Goal: Information Seeking & Learning: Learn about a topic

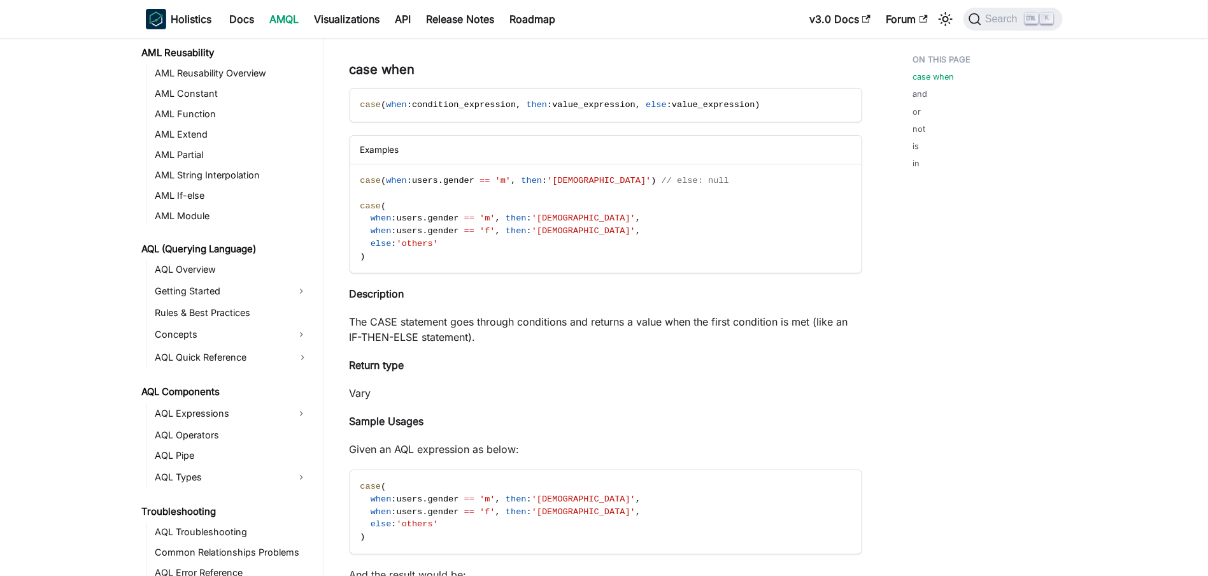
scroll to position [365, 0]
click at [176, 336] on link "Concepts" at bounding box center [221, 333] width 138 height 20
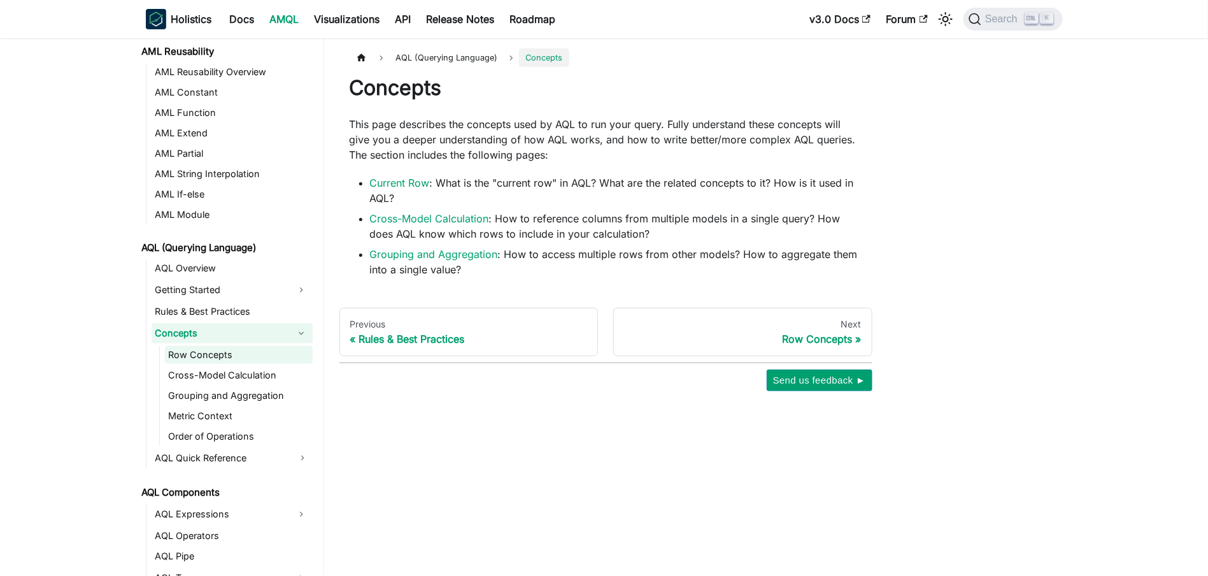
click at [230, 351] on link "Row Concepts" at bounding box center [239, 355] width 148 height 18
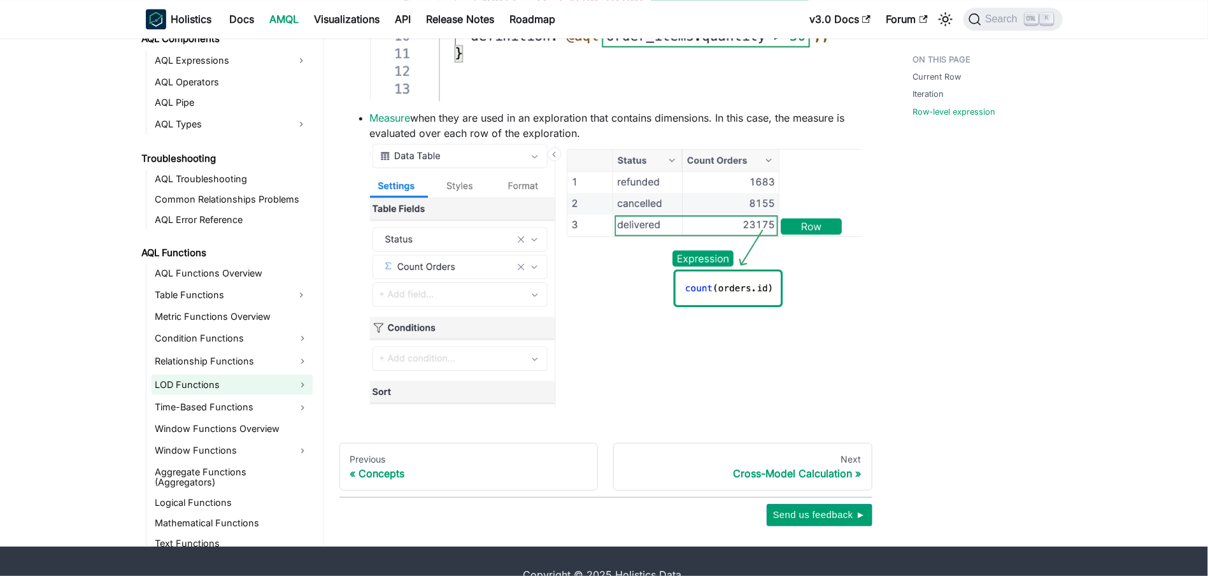
scroll to position [789, 0]
click at [210, 388] on link "LOD Functions" at bounding box center [232, 384] width 161 height 20
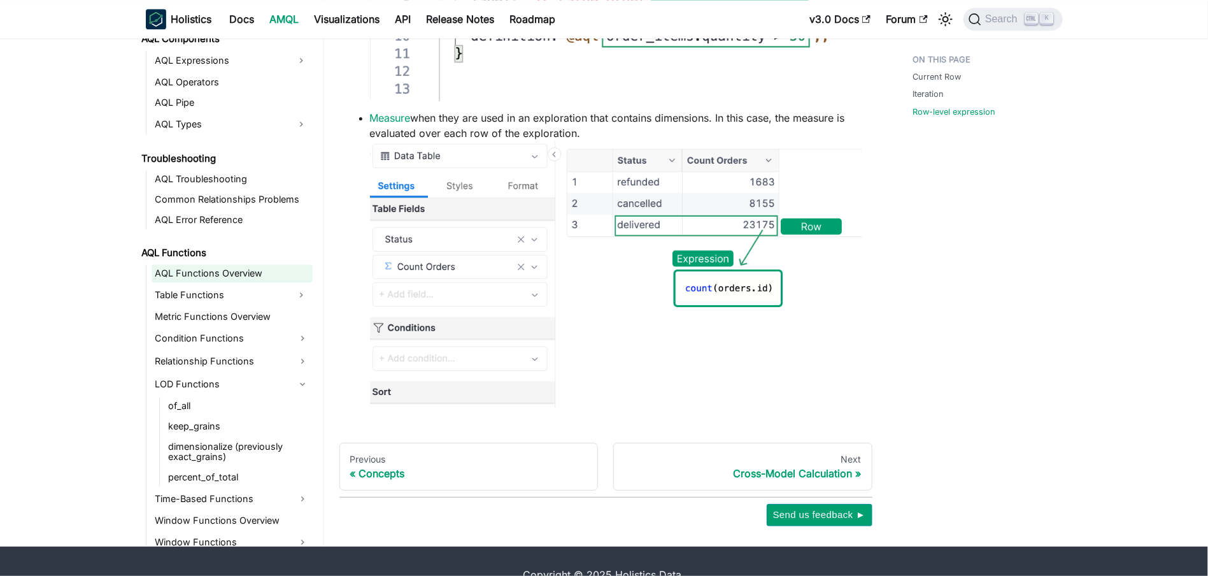
click at [220, 279] on link "AQL Functions Overview" at bounding box center [232, 273] width 161 height 18
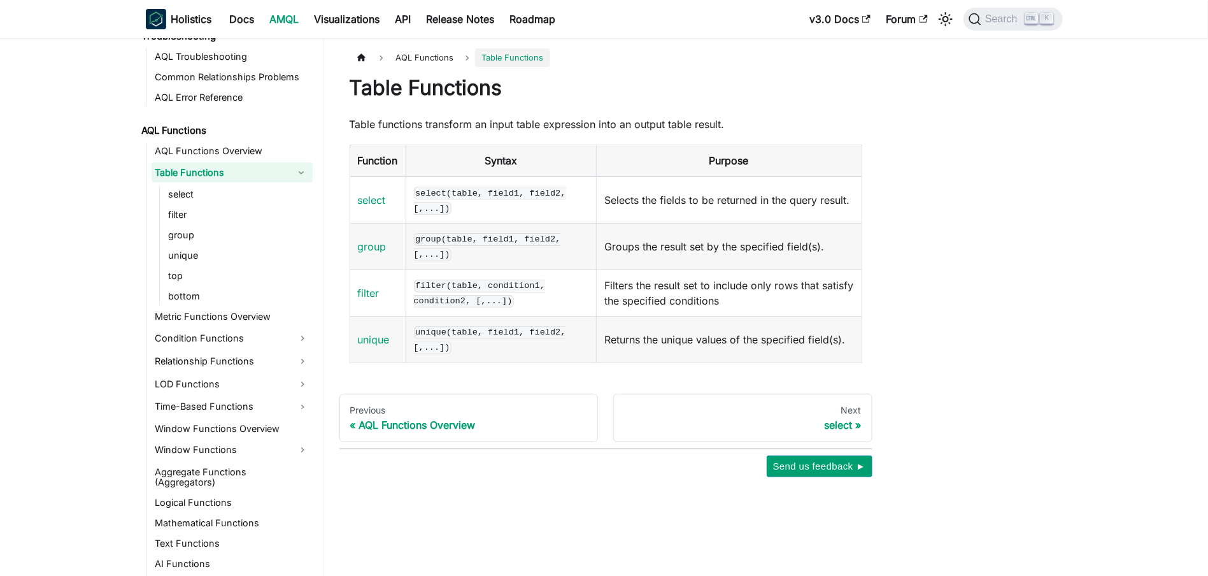
scroll to position [842, 0]
click at [199, 332] on link "Condition Functions" at bounding box center [232, 335] width 161 height 20
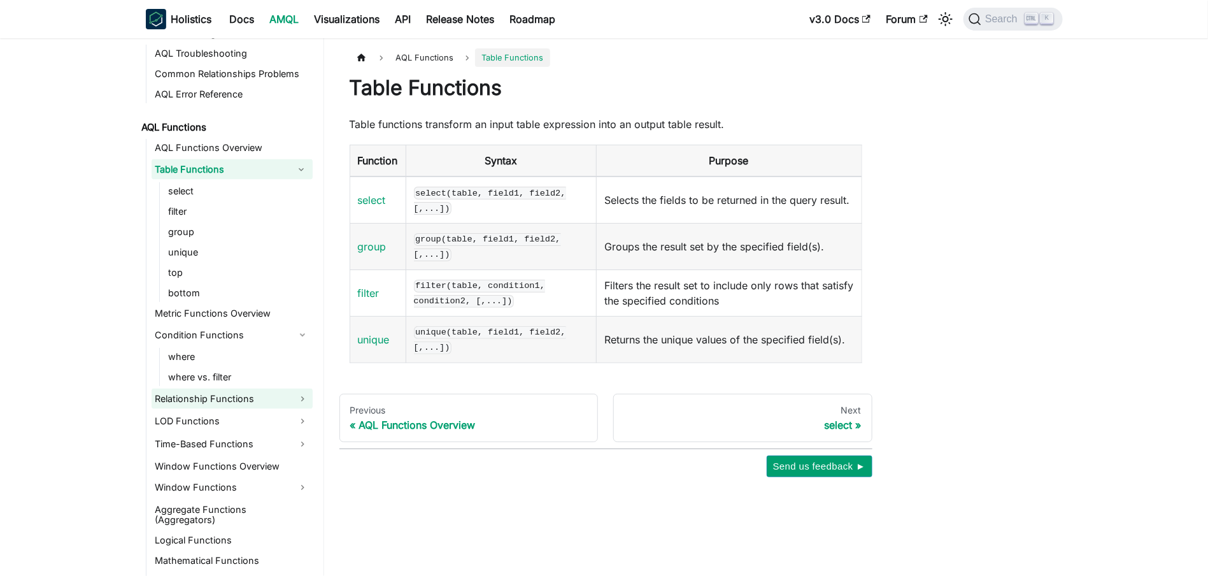
click at [192, 394] on link "Relationship Functions" at bounding box center [232, 398] width 161 height 20
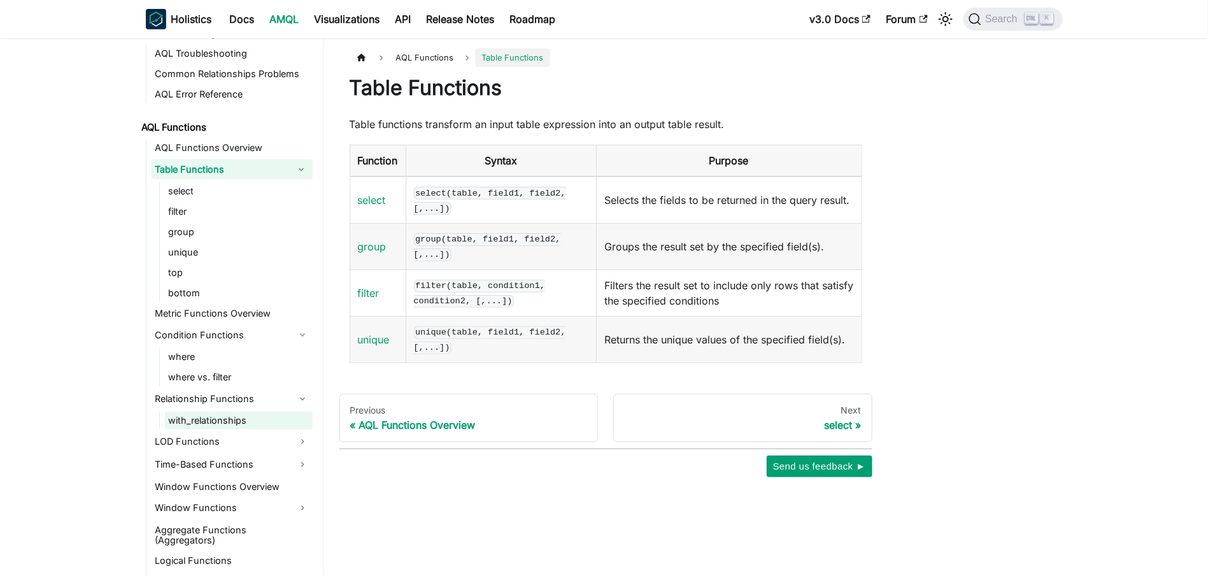
scroll to position [0, 0]
click at [191, 424] on link "with_relationships" at bounding box center [239, 420] width 148 height 18
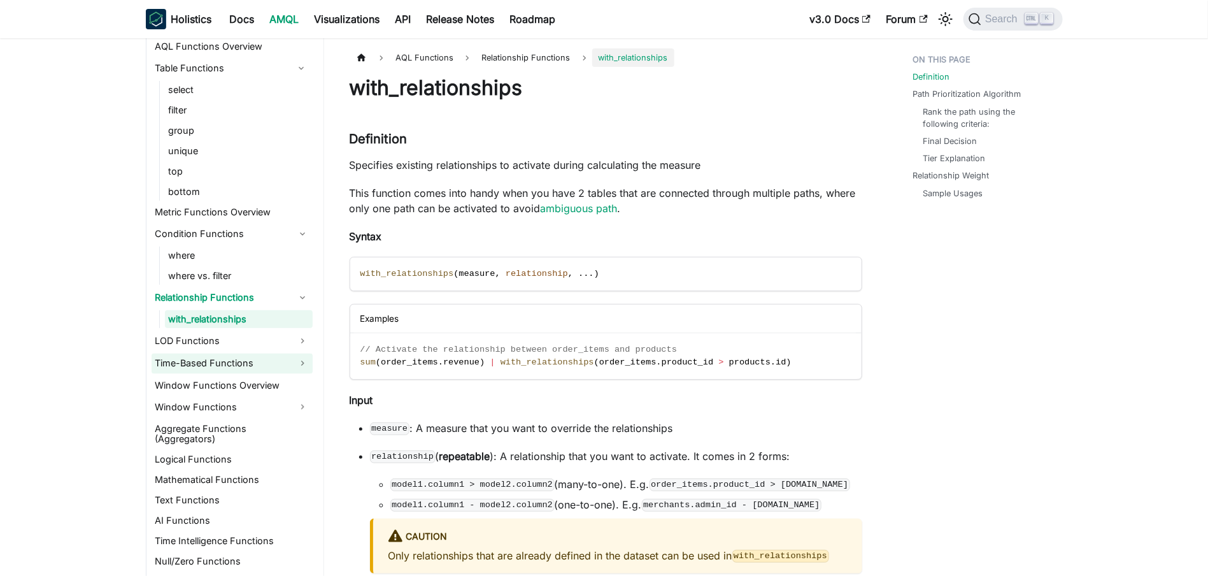
scroll to position [982, 0]
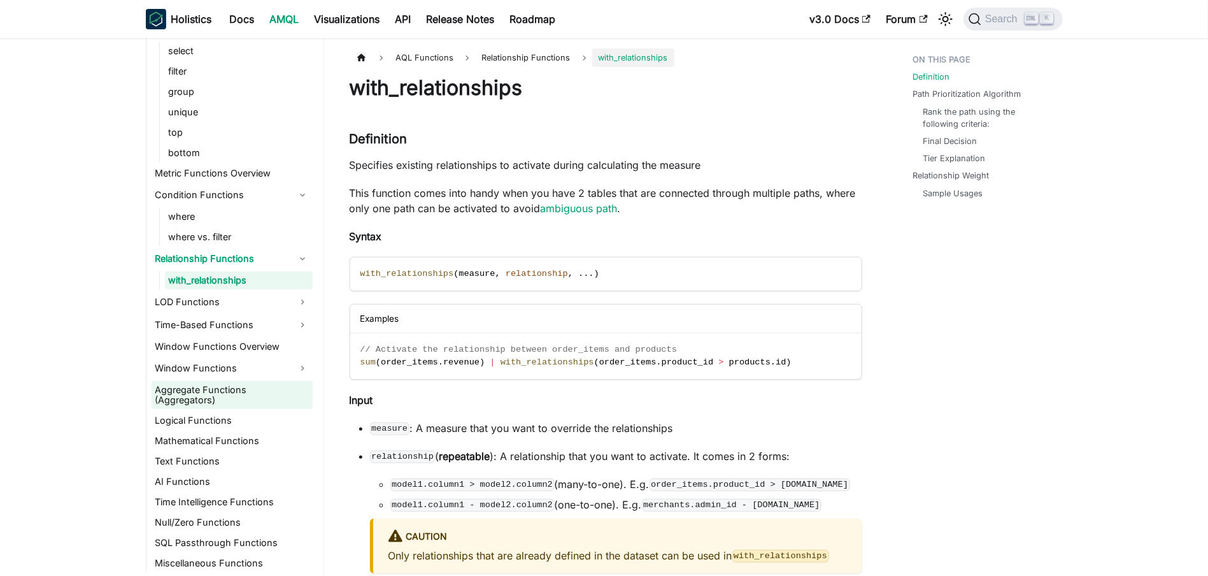
click at [195, 392] on link "Aggregate Functions (Aggregators)" at bounding box center [232, 395] width 161 height 28
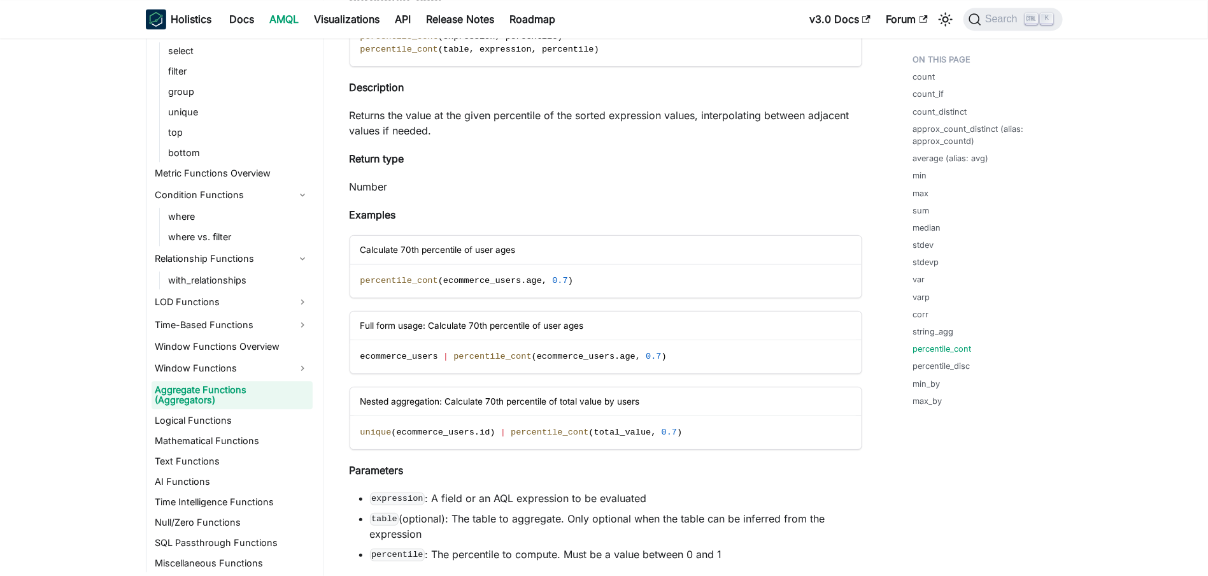
scroll to position [6251, 0]
click at [355, 490] on ul "expression : A field or an AQL expression to be evaluated table (optional): The…" at bounding box center [606, 525] width 513 height 71
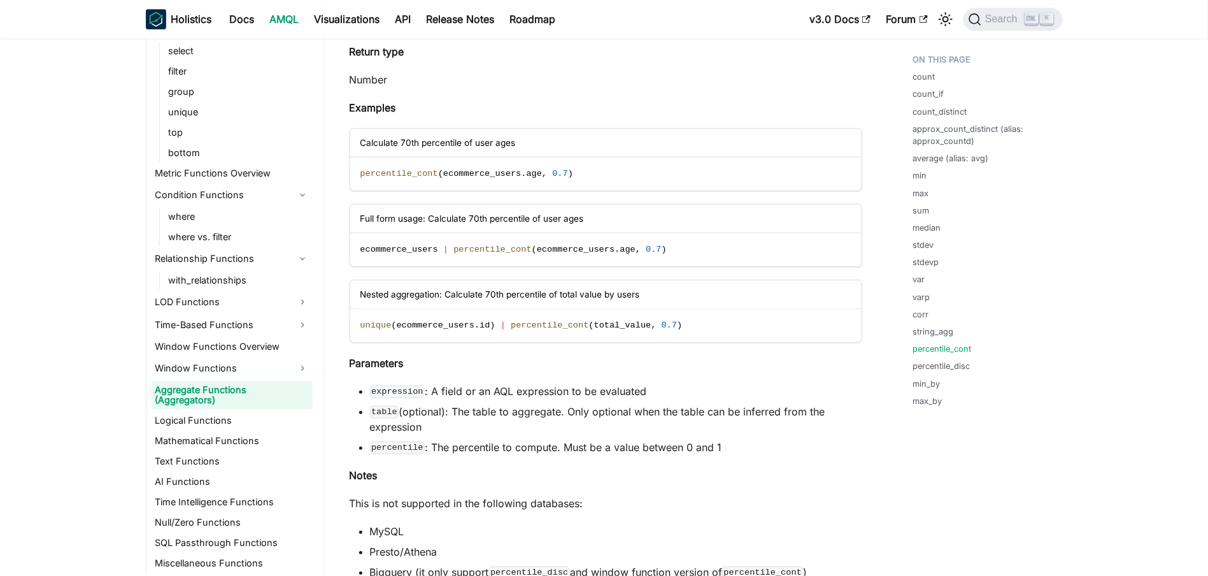
scroll to position [6358, 0]
click at [232, 546] on link "SQL Passthrough Functions" at bounding box center [232, 543] width 161 height 18
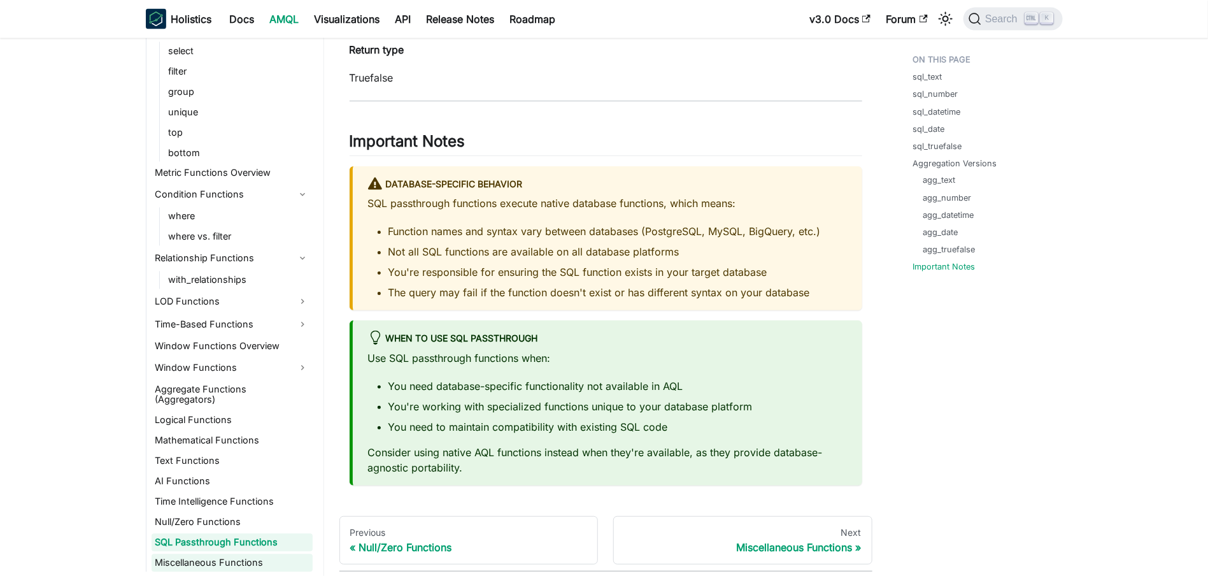
scroll to position [3479, 0]
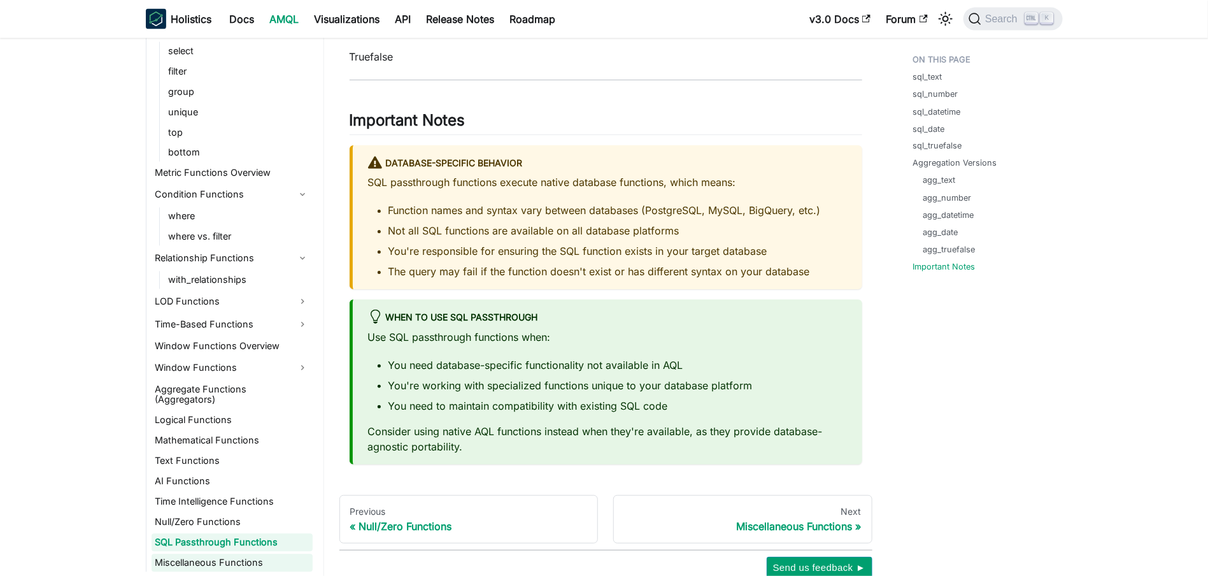
click at [231, 555] on link "Miscellaneous Functions" at bounding box center [232, 563] width 161 height 18
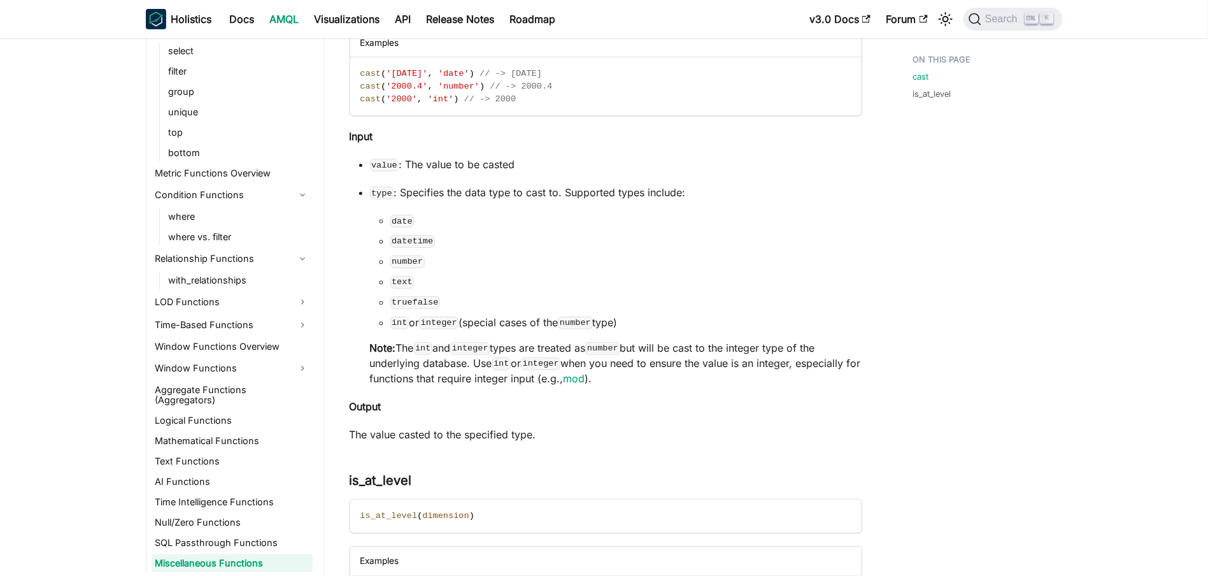
scroll to position [178, 0]
click at [246, 367] on link "Window Functions" at bounding box center [232, 368] width 161 height 20
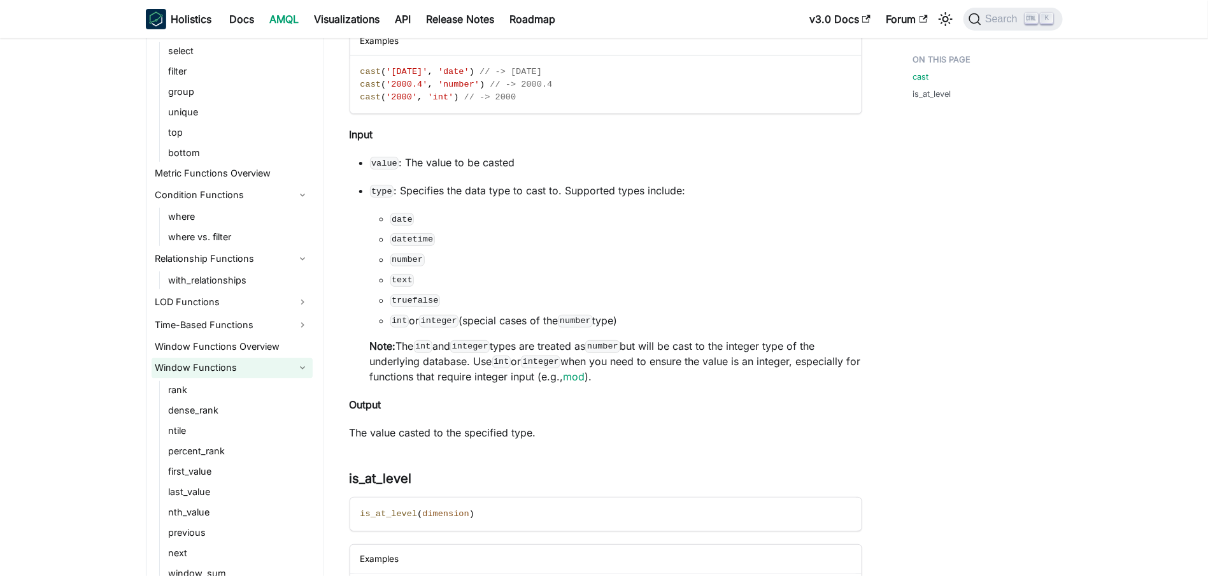
click at [246, 367] on link "Window Functions" at bounding box center [232, 368] width 161 height 20
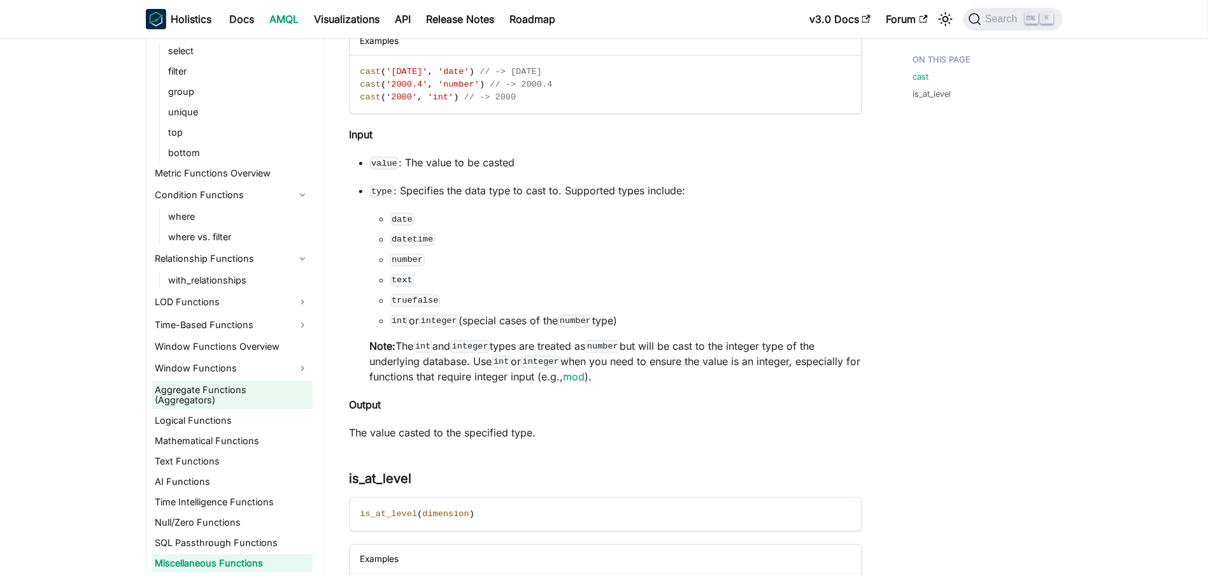
click at [227, 386] on link "Aggregate Functions (Aggregators)" at bounding box center [232, 395] width 161 height 28
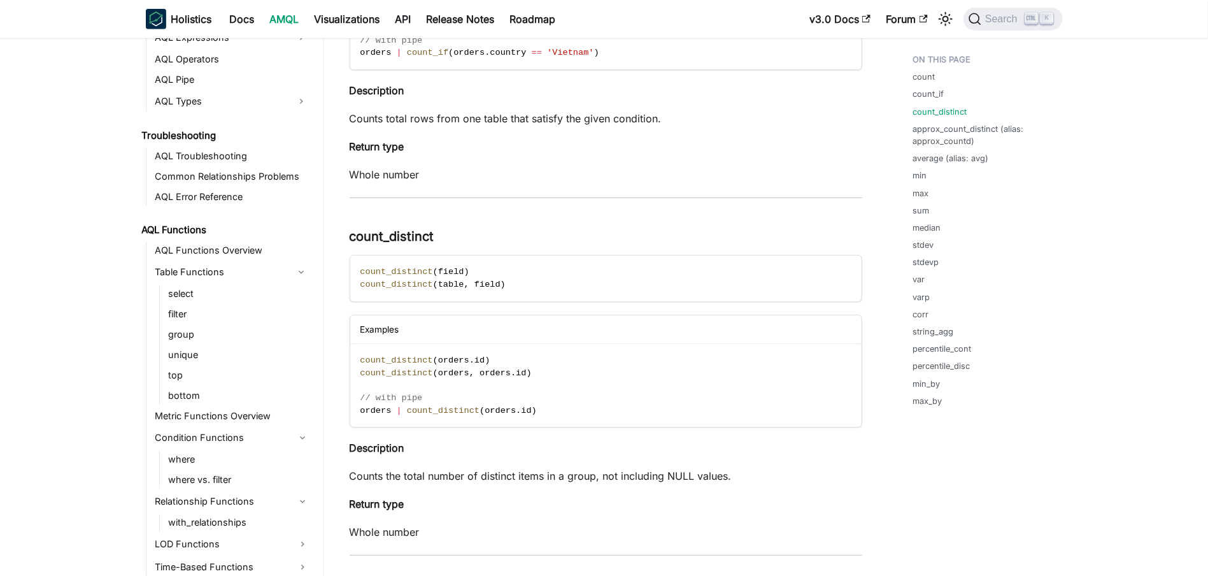
scroll to position [684, 0]
click at [1003, 22] on span "Search" at bounding box center [1003, 18] width 44 height 11
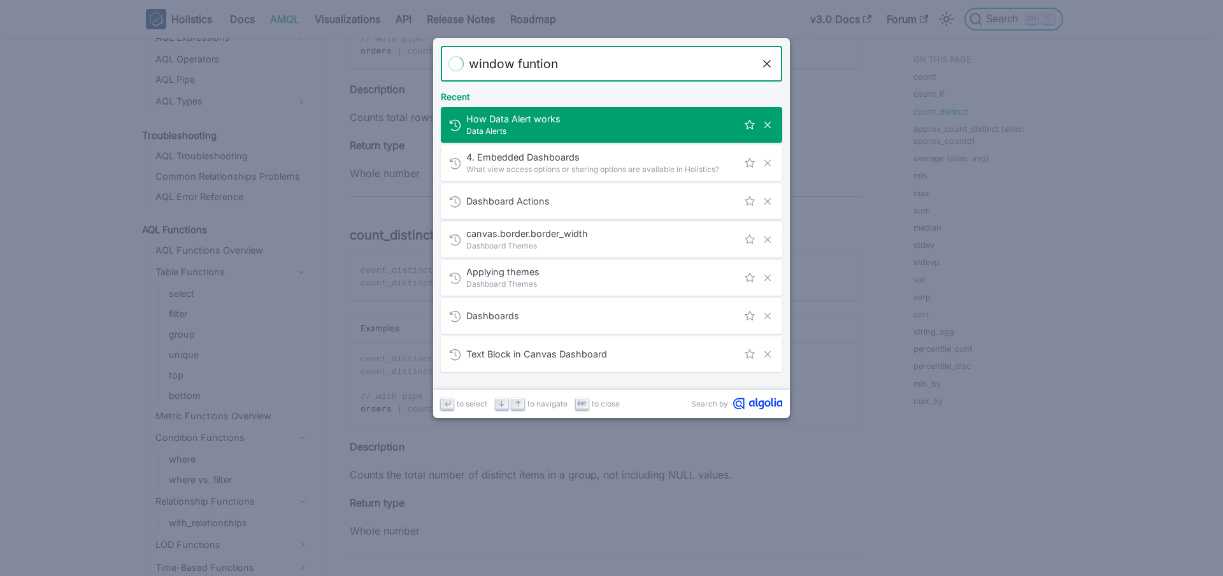
type input "window funtions"
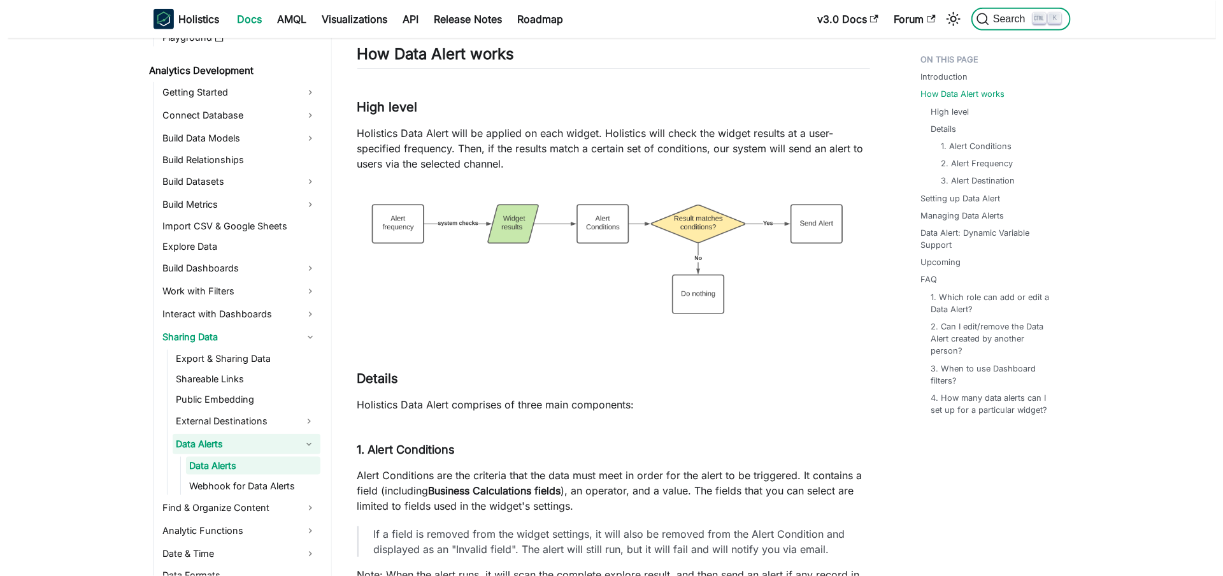
scroll to position [181, 0]
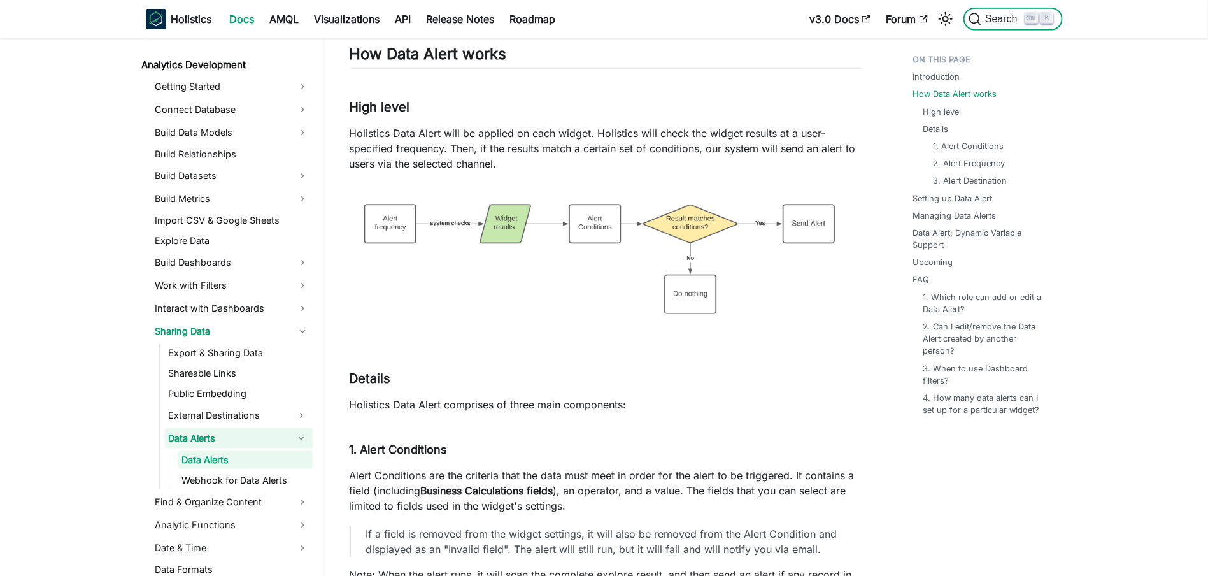
click at [992, 19] on span "Search" at bounding box center [1003, 18] width 44 height 11
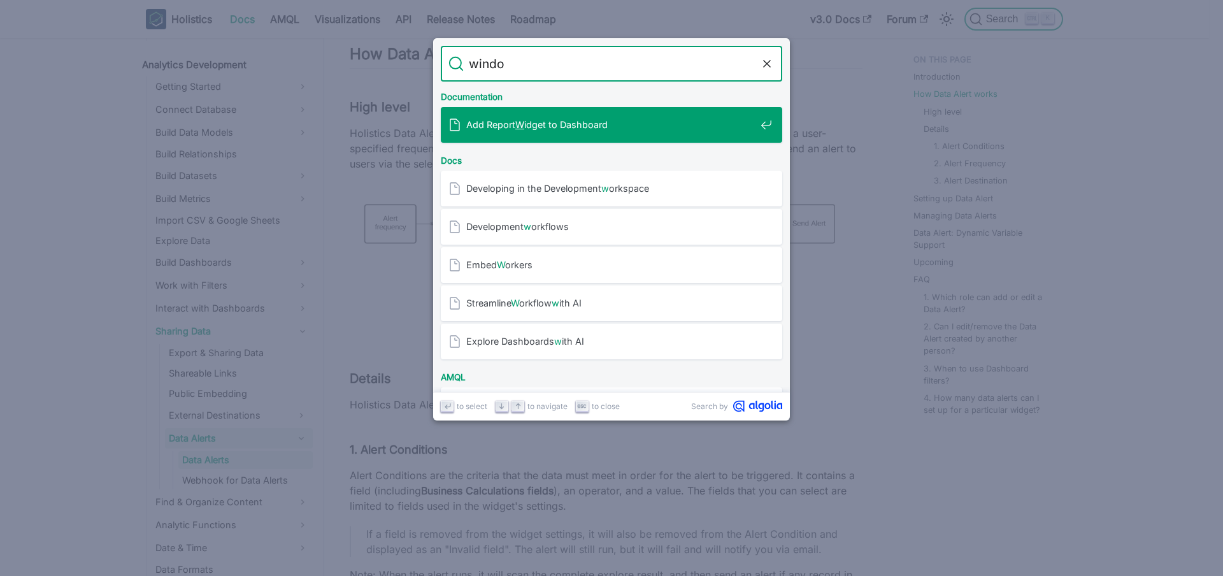
type input "window"
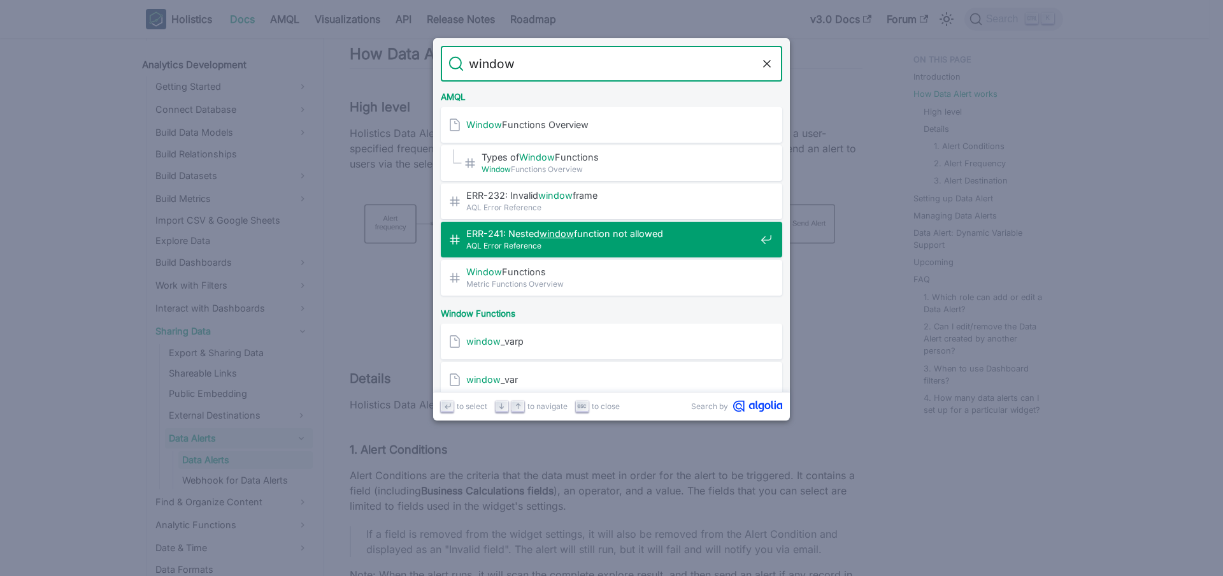
drag, startPoint x: 582, startPoint y: 240, endPoint x: 583, endPoint y: 250, distance: 10.2
click at [583, 250] on span "AQL Error Reference" at bounding box center [610, 245] width 289 height 12
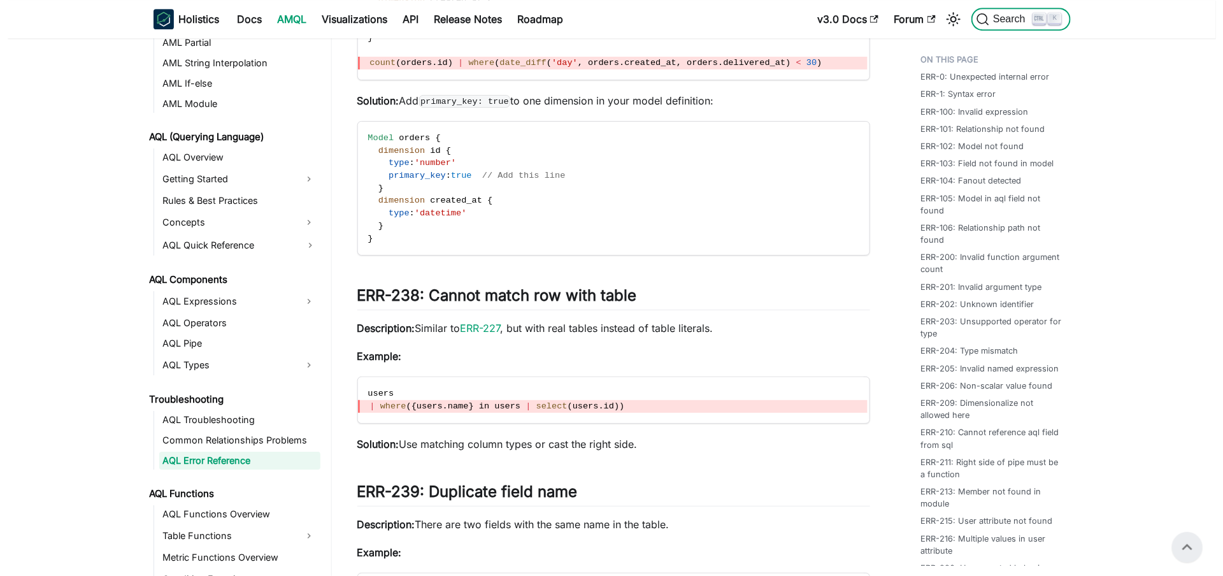
scroll to position [9270, 0]
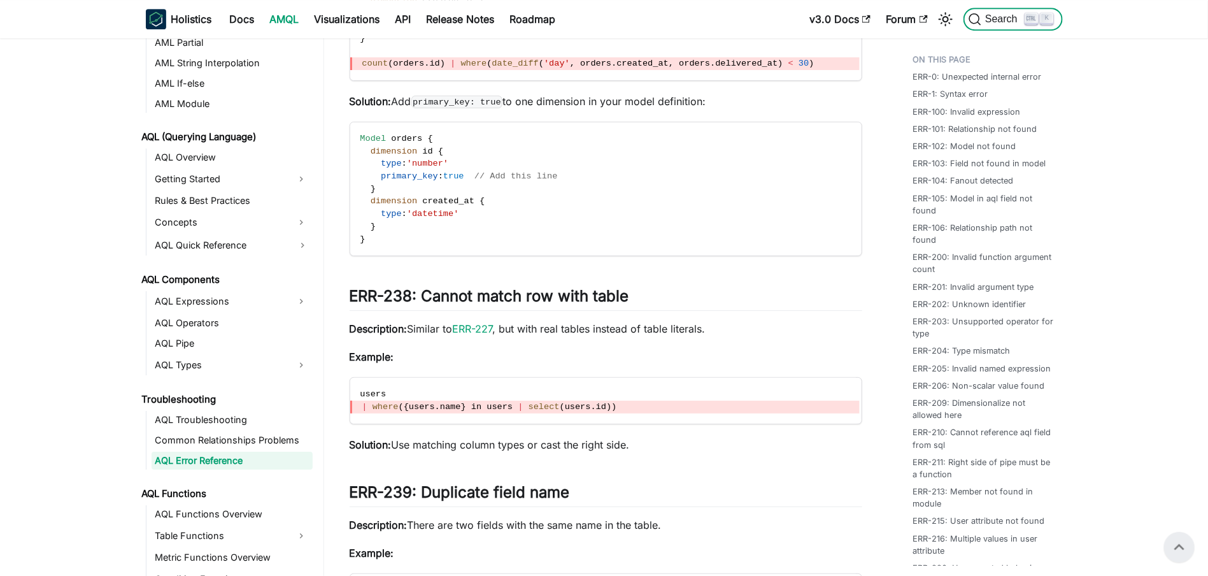
click at [995, 18] on span "Search" at bounding box center [1003, 18] width 44 height 11
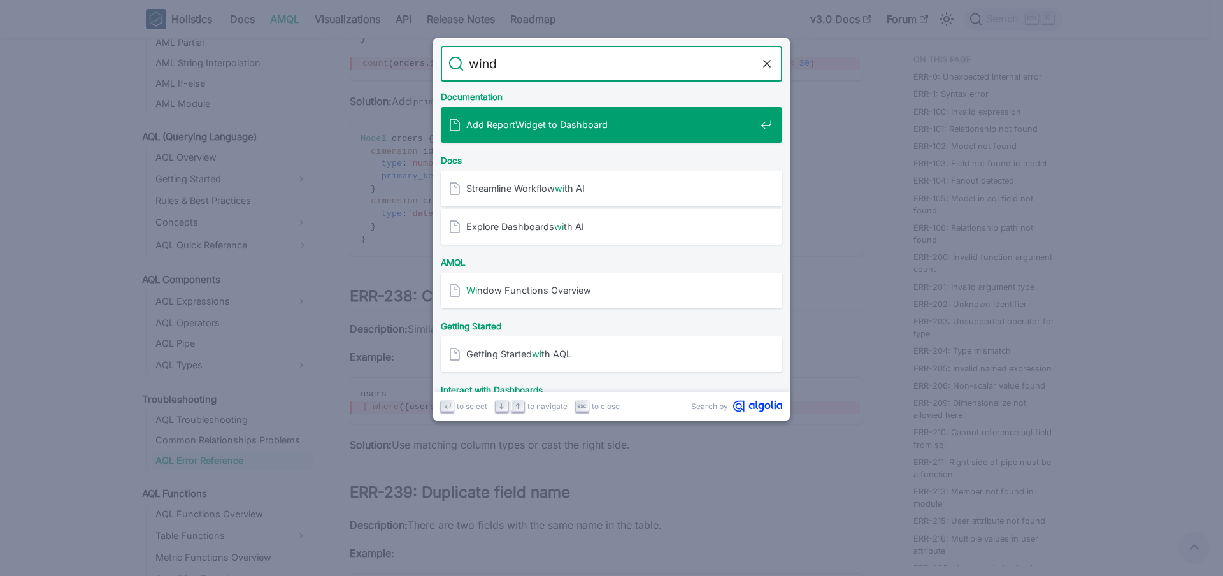
type input "windo"
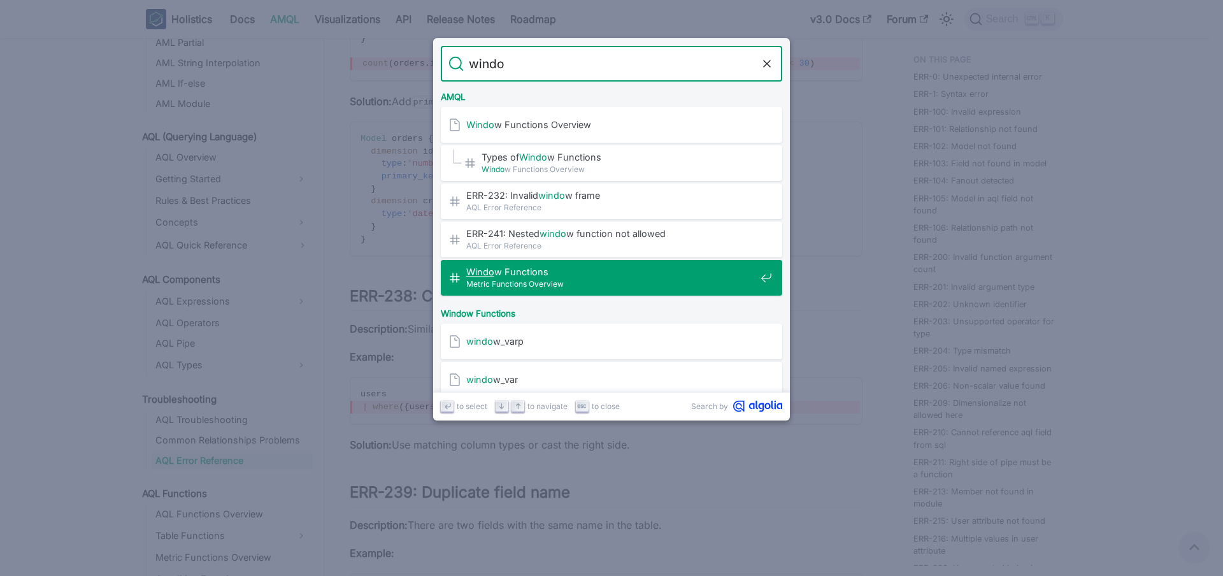
click at [493, 273] on span "Windo w Functions​" at bounding box center [610, 272] width 289 height 12
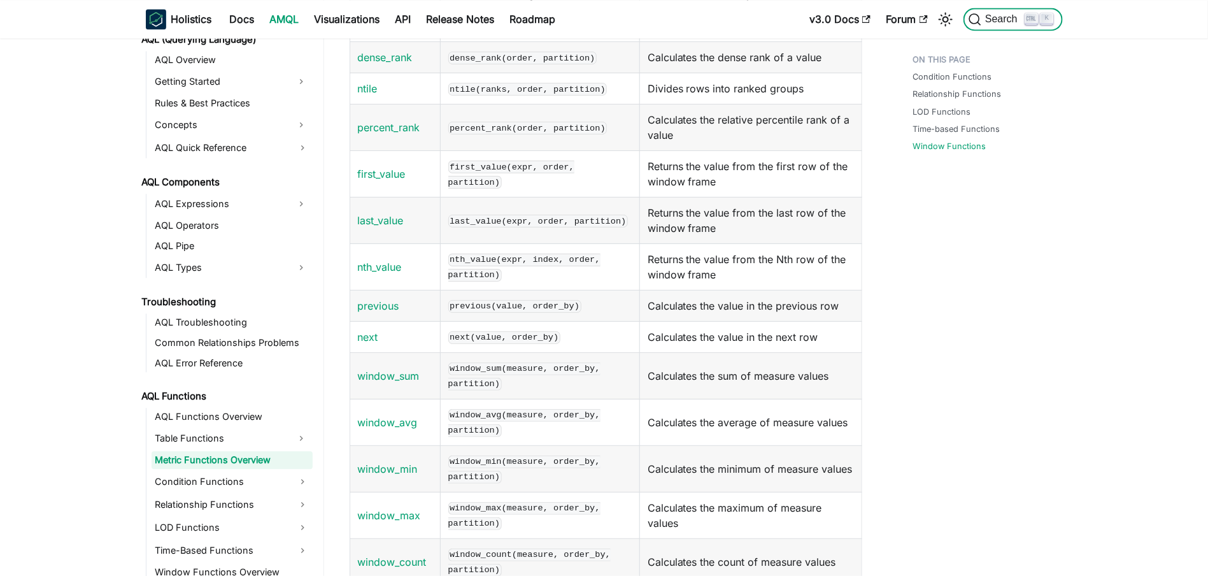
scroll to position [1323, 0]
